Goal: Information Seeking & Learning: Learn about a topic

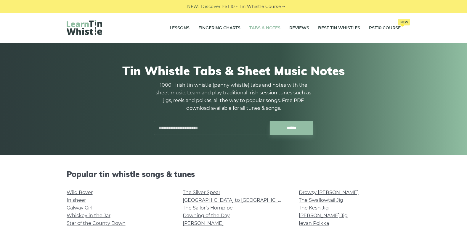
click at [226, 131] on input "text" at bounding box center [212, 128] width 116 height 14
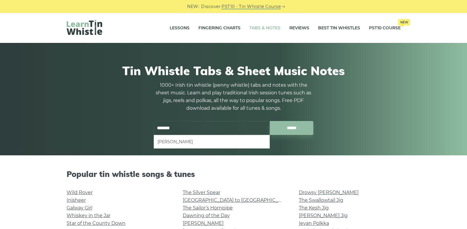
click at [216, 141] on li "Timmy Clifford’s" at bounding box center [211, 141] width 108 height 7
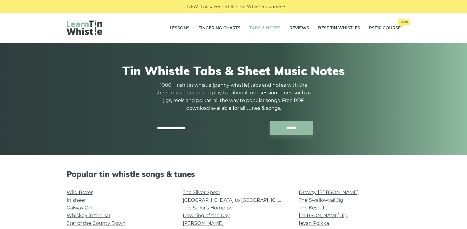
type input "**********"
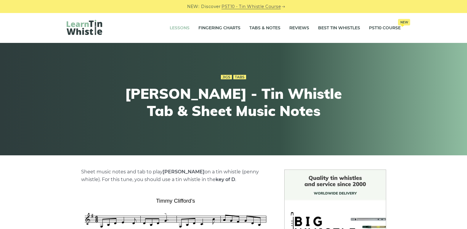
click at [180, 29] on link "Lessons" at bounding box center [180, 28] width 20 height 15
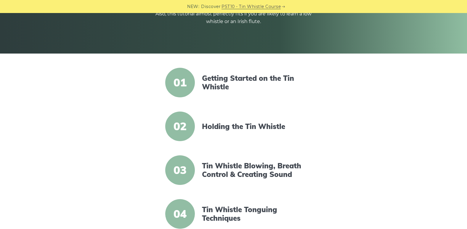
scroll to position [102, 0]
click at [218, 84] on link "Getting Started on the Tin Whistle" at bounding box center [253, 82] width 102 height 17
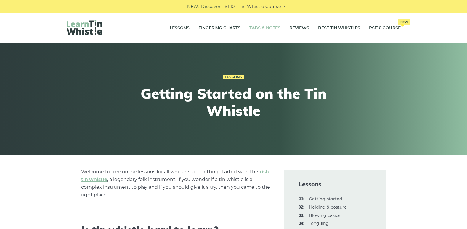
click at [264, 28] on link "Tabs & Notes" at bounding box center [264, 28] width 31 height 15
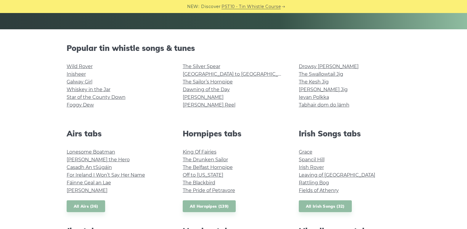
scroll to position [126, 0]
click at [70, 106] on link "Foggy Dew" at bounding box center [80, 105] width 27 height 6
click at [186, 97] on link "[PERSON_NAME]" at bounding box center [203, 97] width 41 height 6
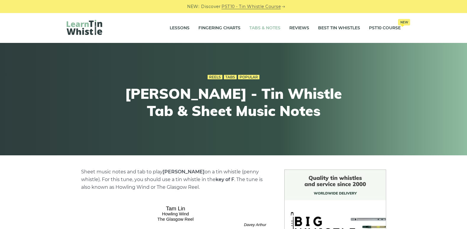
click at [267, 25] on link "Tabs & Notes" at bounding box center [264, 28] width 31 height 15
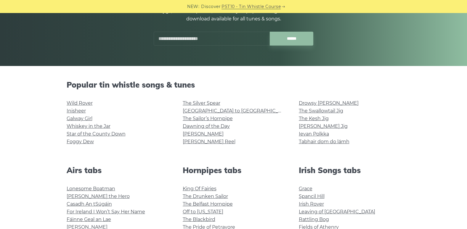
scroll to position [89, 0]
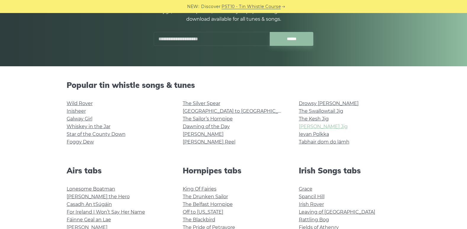
click at [306, 128] on link "[PERSON_NAME] Jig" at bounding box center [323, 127] width 49 height 6
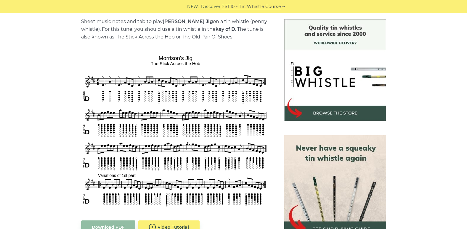
scroll to position [151, 0]
